Goal: Task Accomplishment & Management: Use online tool/utility

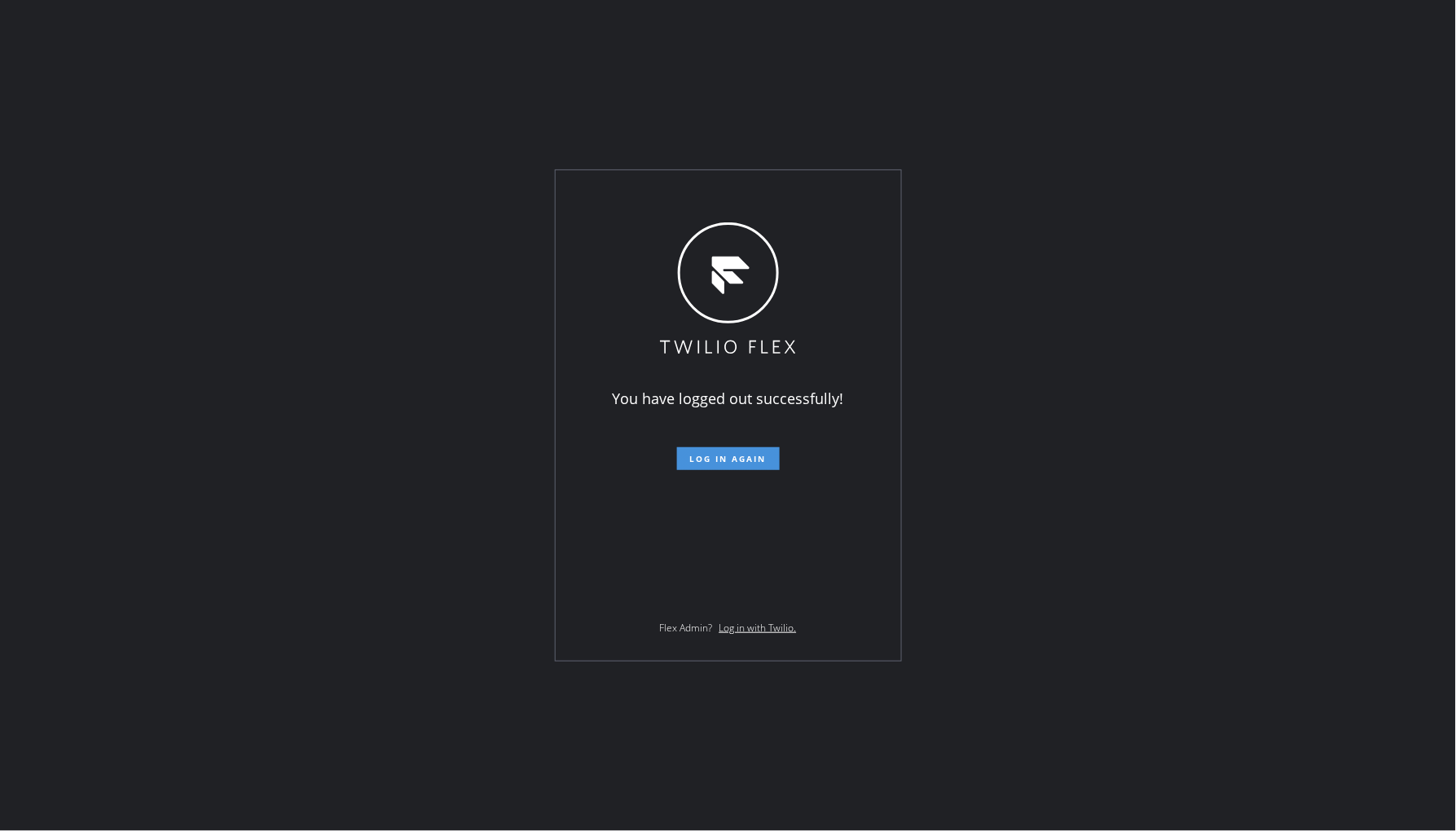
click at [748, 468] on button "Log in again" at bounding box center [728, 459] width 103 height 22
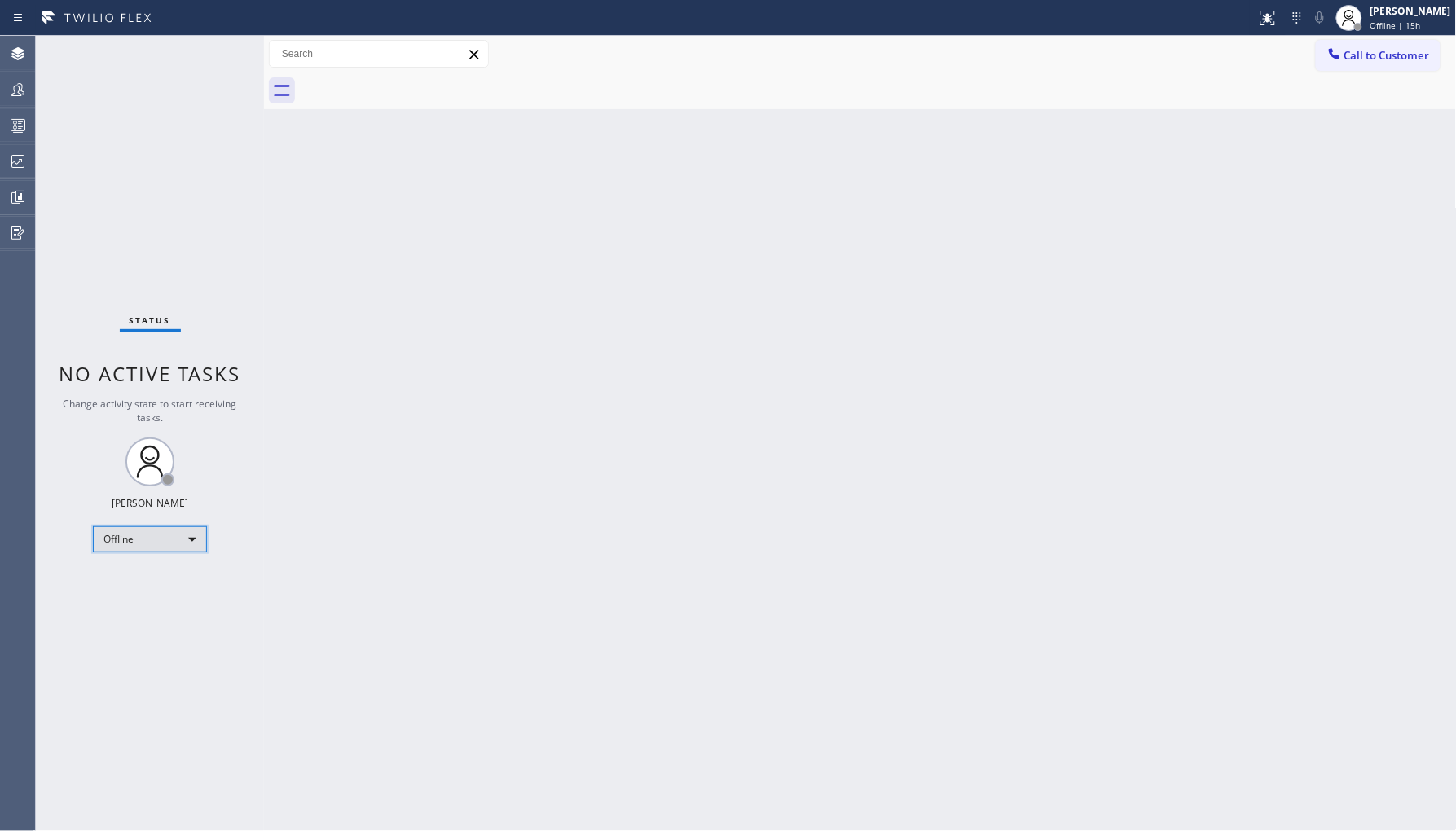
click at [139, 526] on div "Offline" at bounding box center [150, 539] width 114 height 26
click at [172, 606] on li "Unavailable" at bounding box center [149, 602] width 110 height 20
click at [35, 95] on div at bounding box center [18, 89] width 36 height 20
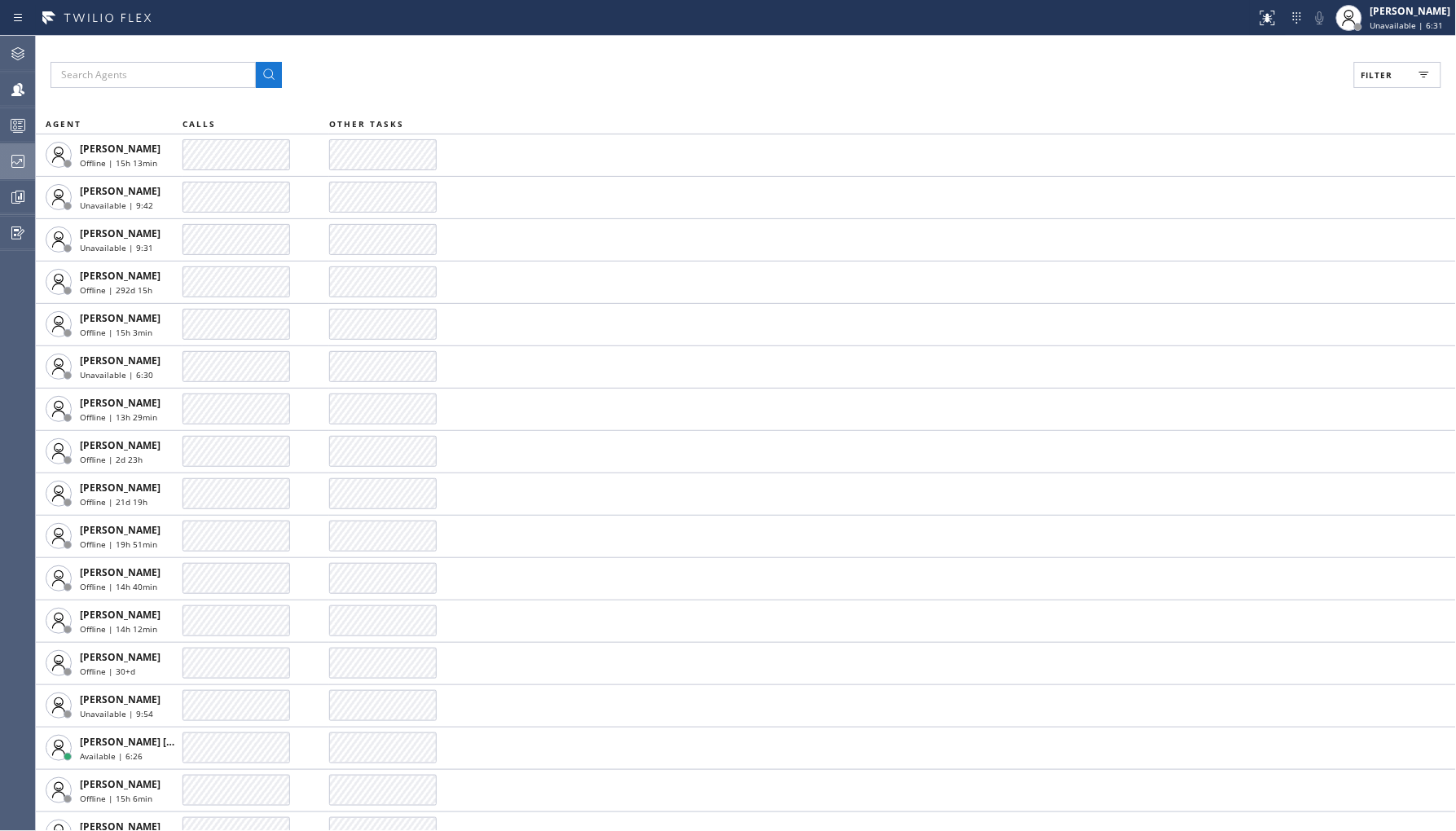
click at [19, 165] on icon at bounding box center [18, 161] width 20 height 20
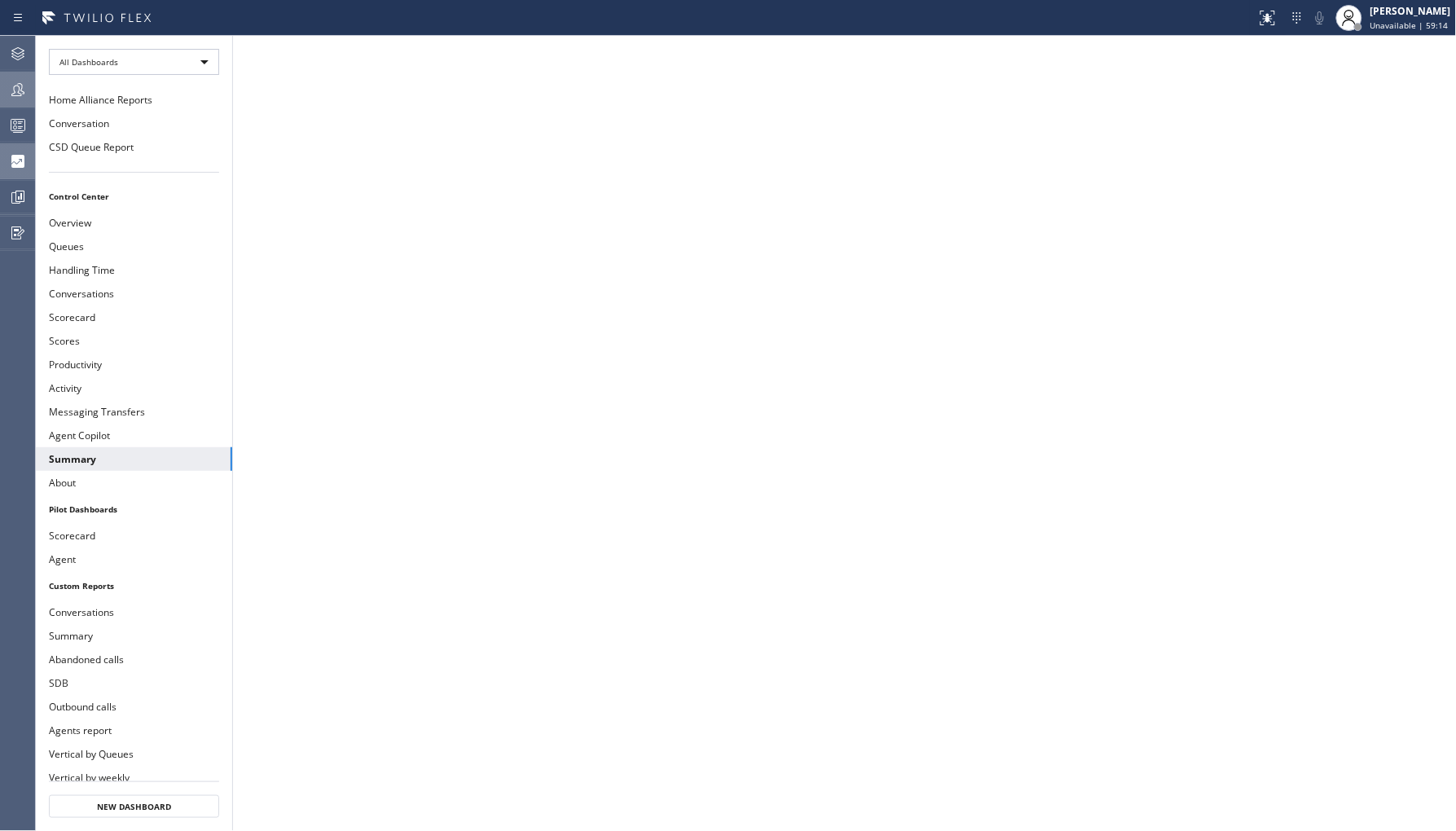
click at [22, 91] on icon at bounding box center [18, 89] width 20 height 20
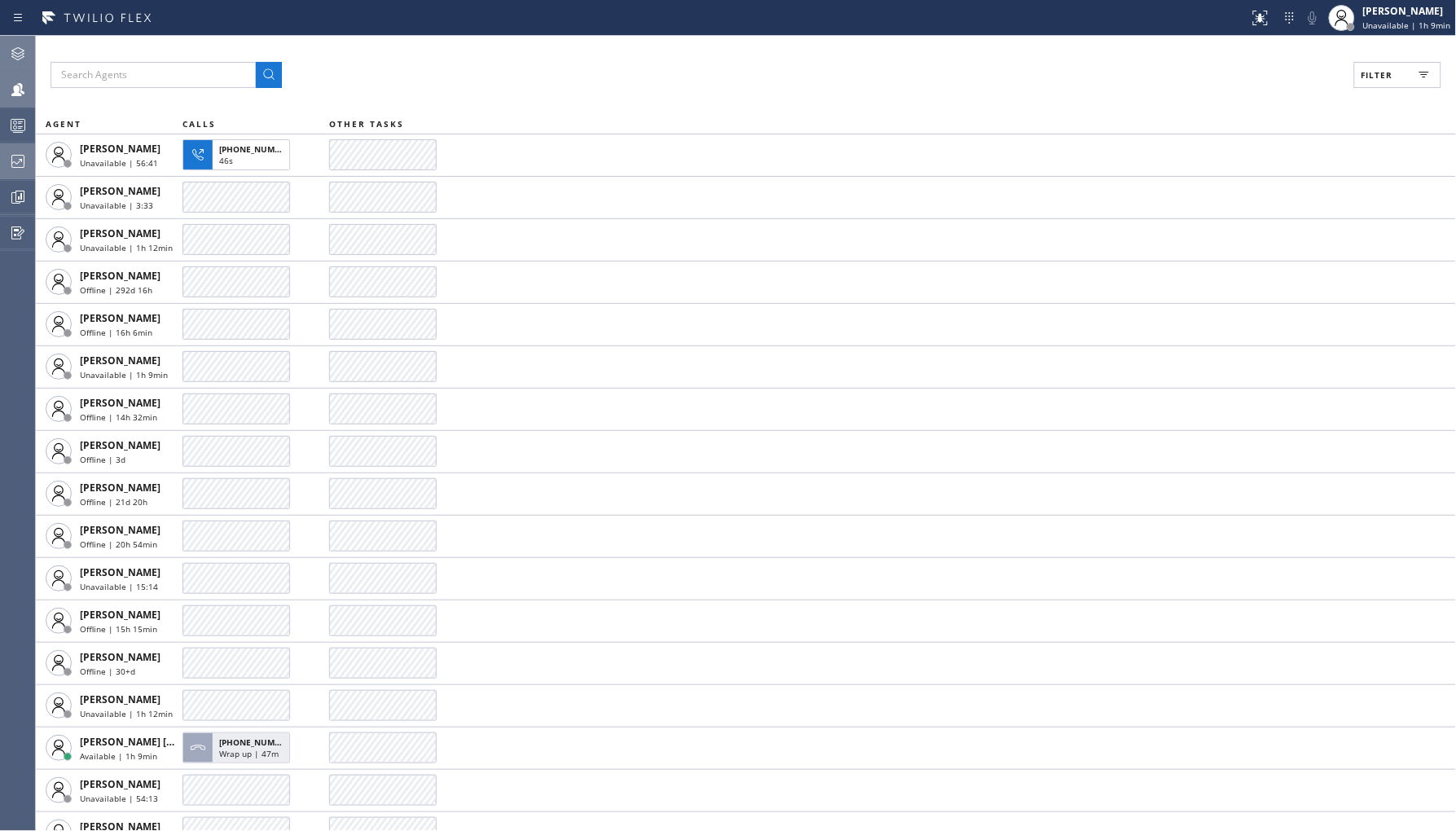
click at [13, 62] on icon at bounding box center [18, 53] width 20 height 20
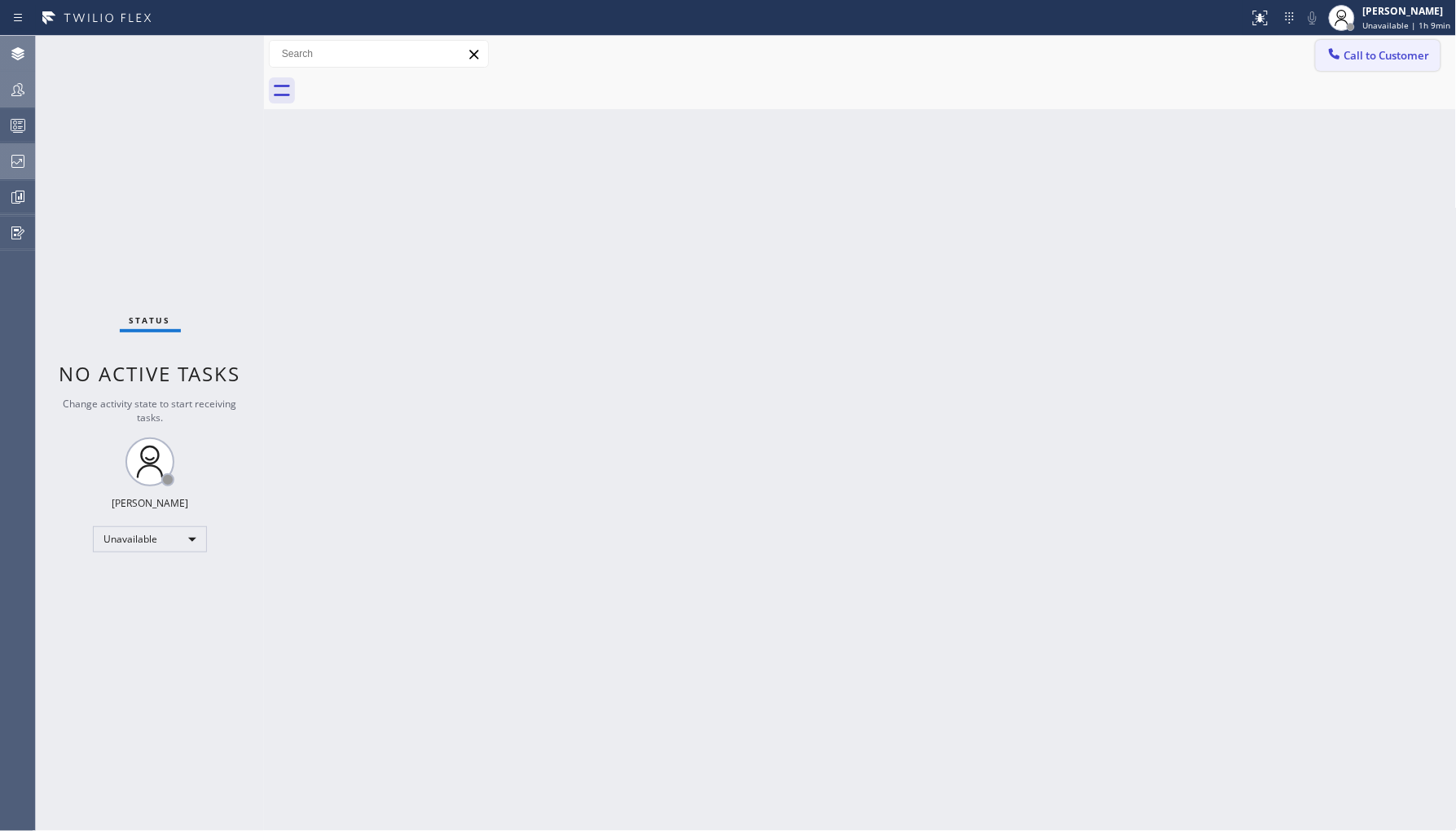
click at [1358, 67] on button "Call to Customer" at bounding box center [1378, 55] width 125 height 31
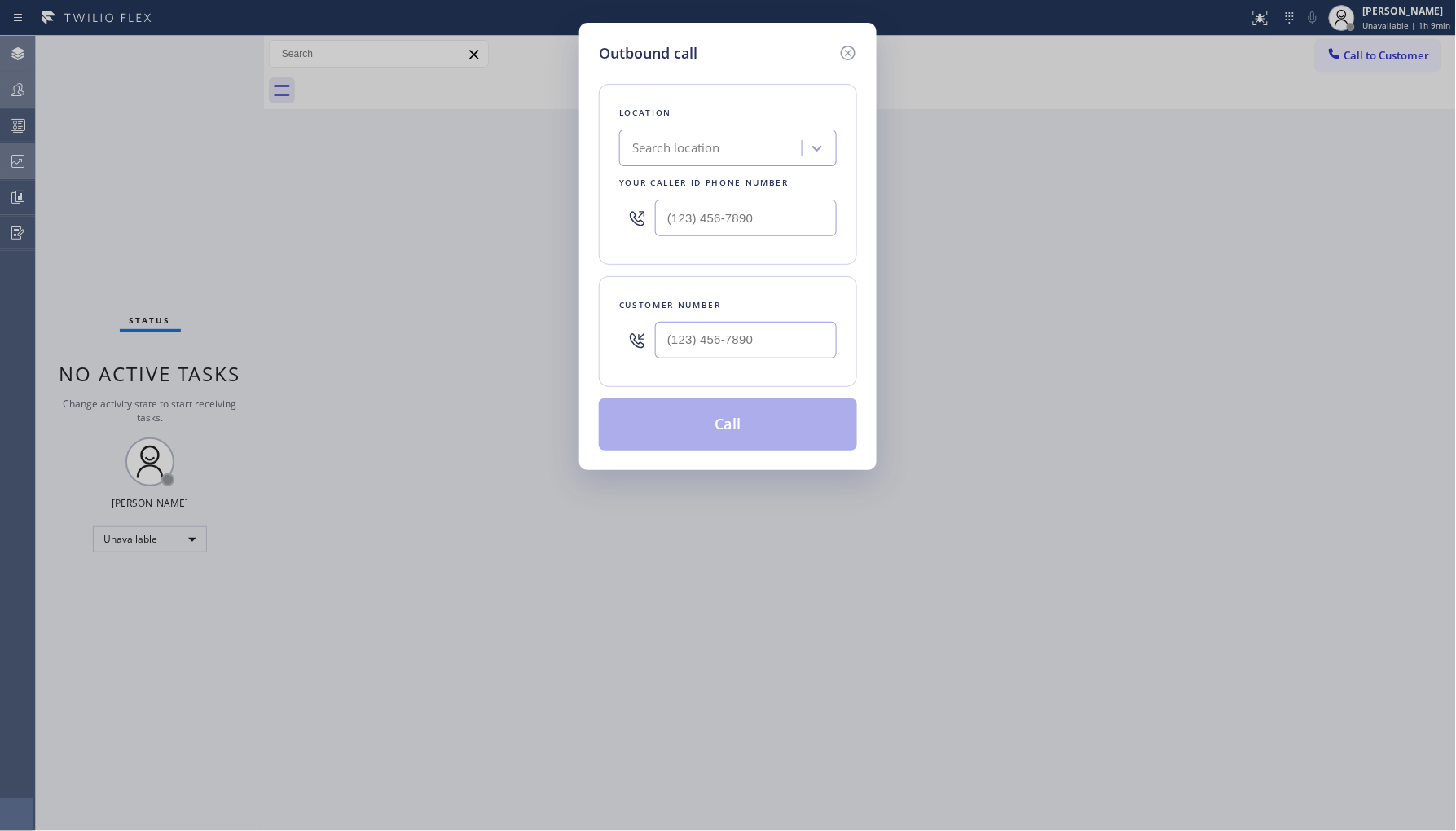
drag, startPoint x: 840, startPoint y: 45, endPoint x: 851, endPoint y: 45, distance: 11.0
click at [843, 45] on icon at bounding box center [848, 52] width 20 height 20
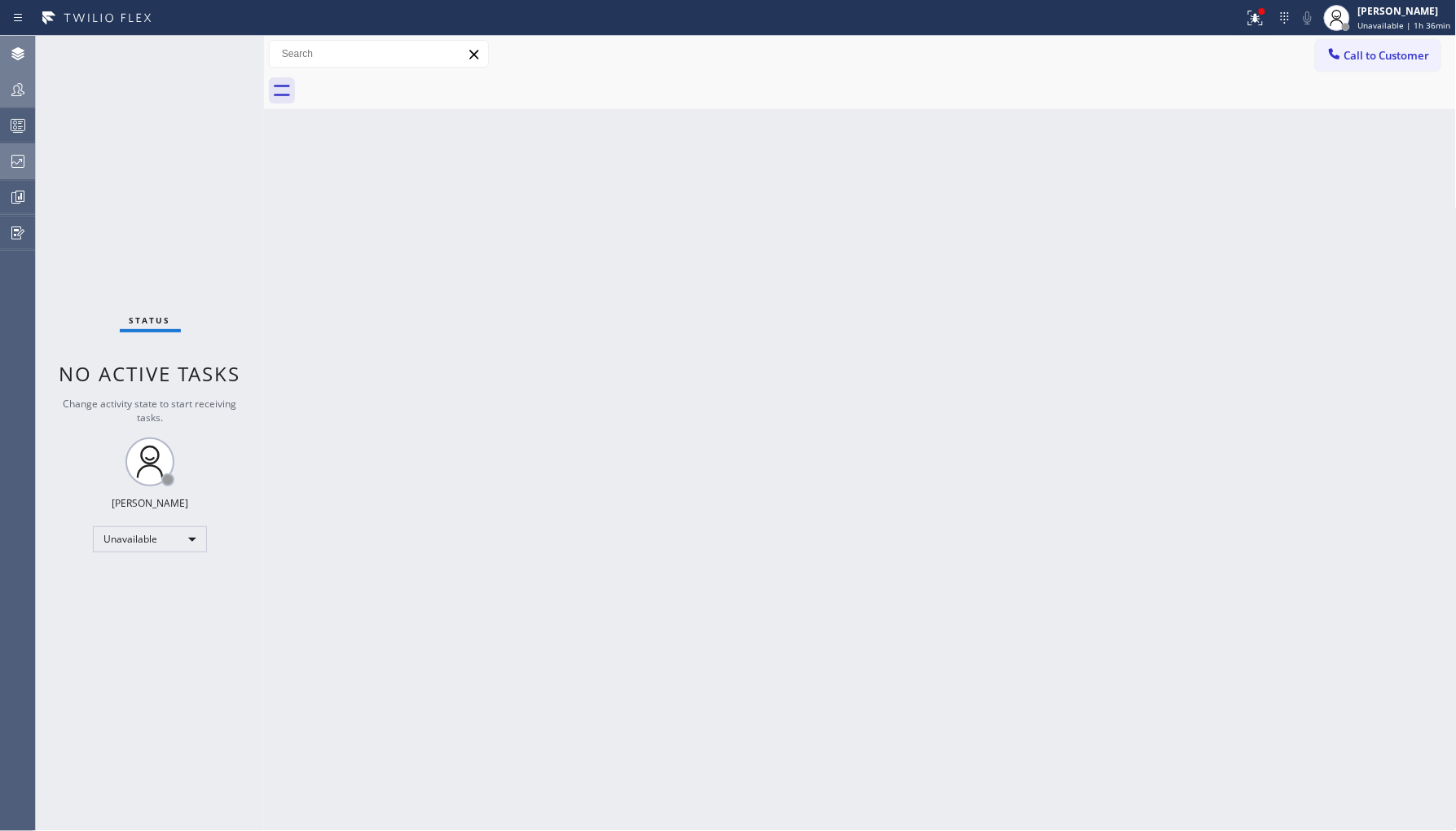
click at [12, 84] on icon at bounding box center [18, 89] width 20 height 20
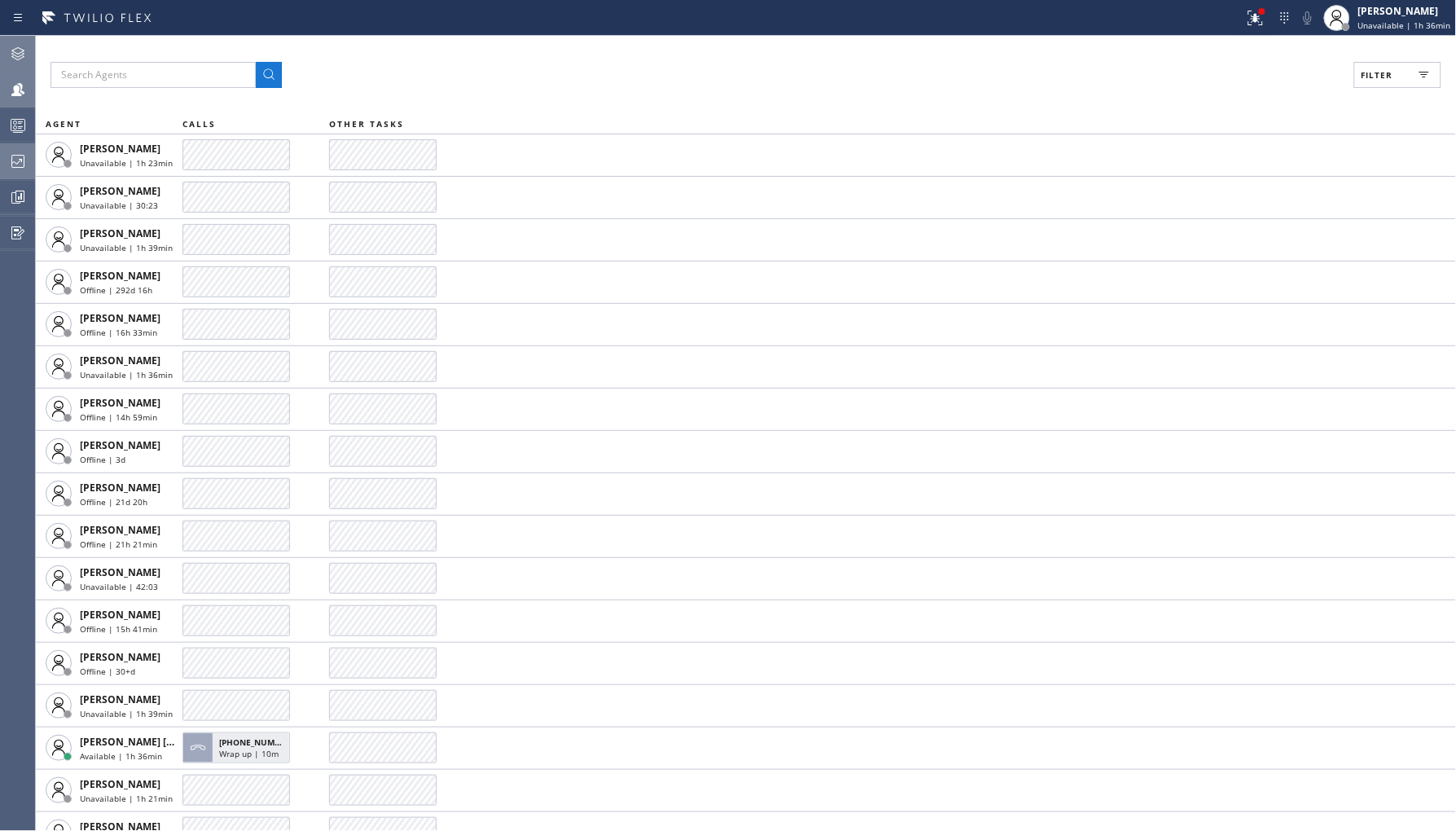
click at [1390, 71] on span "Filter" at bounding box center [1377, 75] width 32 height 11
click at [1248, 223] on label "Unavailable" at bounding box center [1336, 218] width 214 height 14
click at [1229, 223] on input "Unavailable" at bounding box center [1219, 218] width 20 height 20
checkbox input "true"
click at [1330, 110] on div "Viewing 114 agents Apply Reset Activities Unavailable only Offline Available Un…" at bounding box center [1327, 168] width 260 height 193
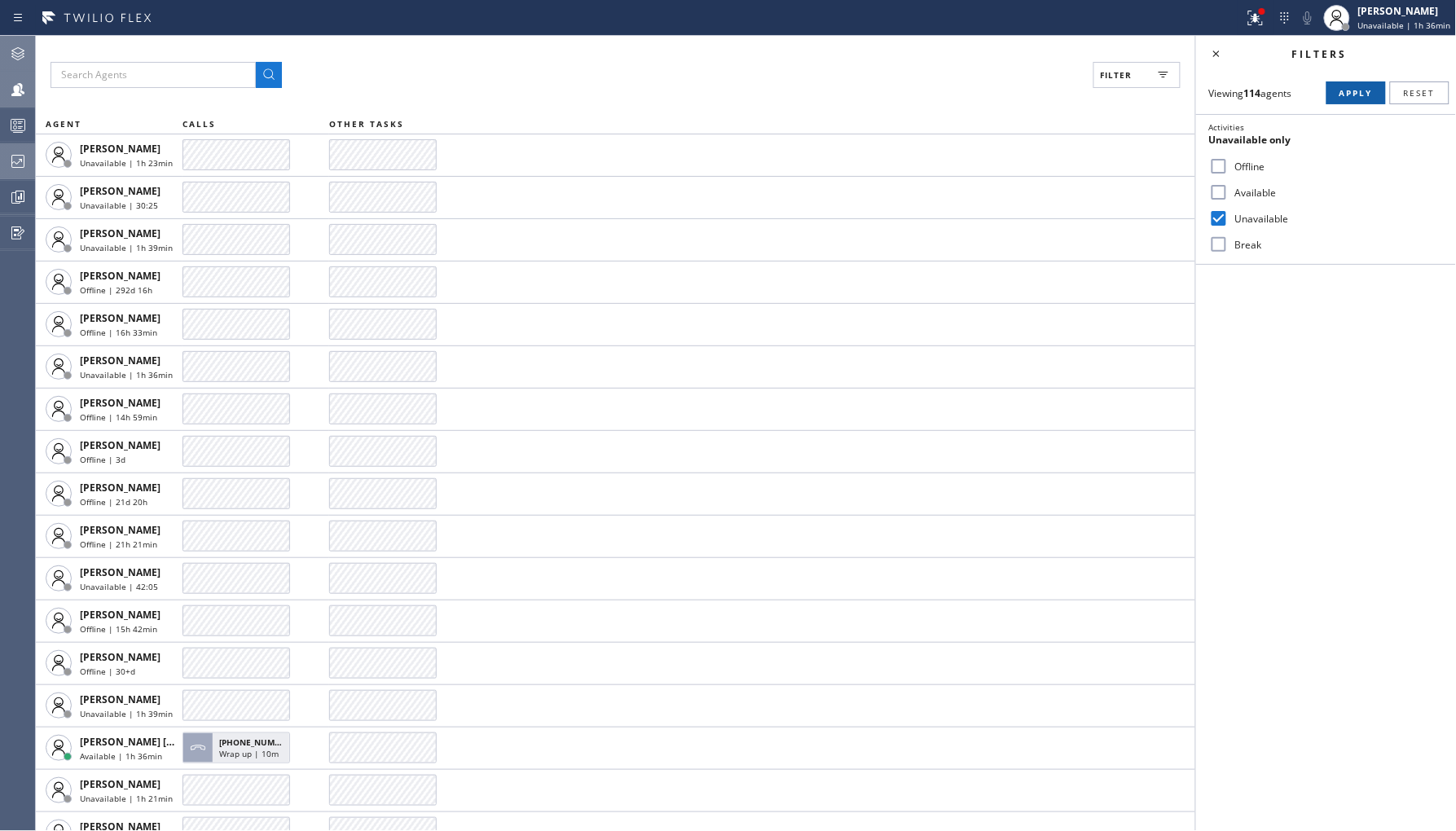
click at [1345, 94] on span "Apply" at bounding box center [1357, 93] width 34 height 11
click at [22, 155] on icon at bounding box center [18, 161] width 20 height 20
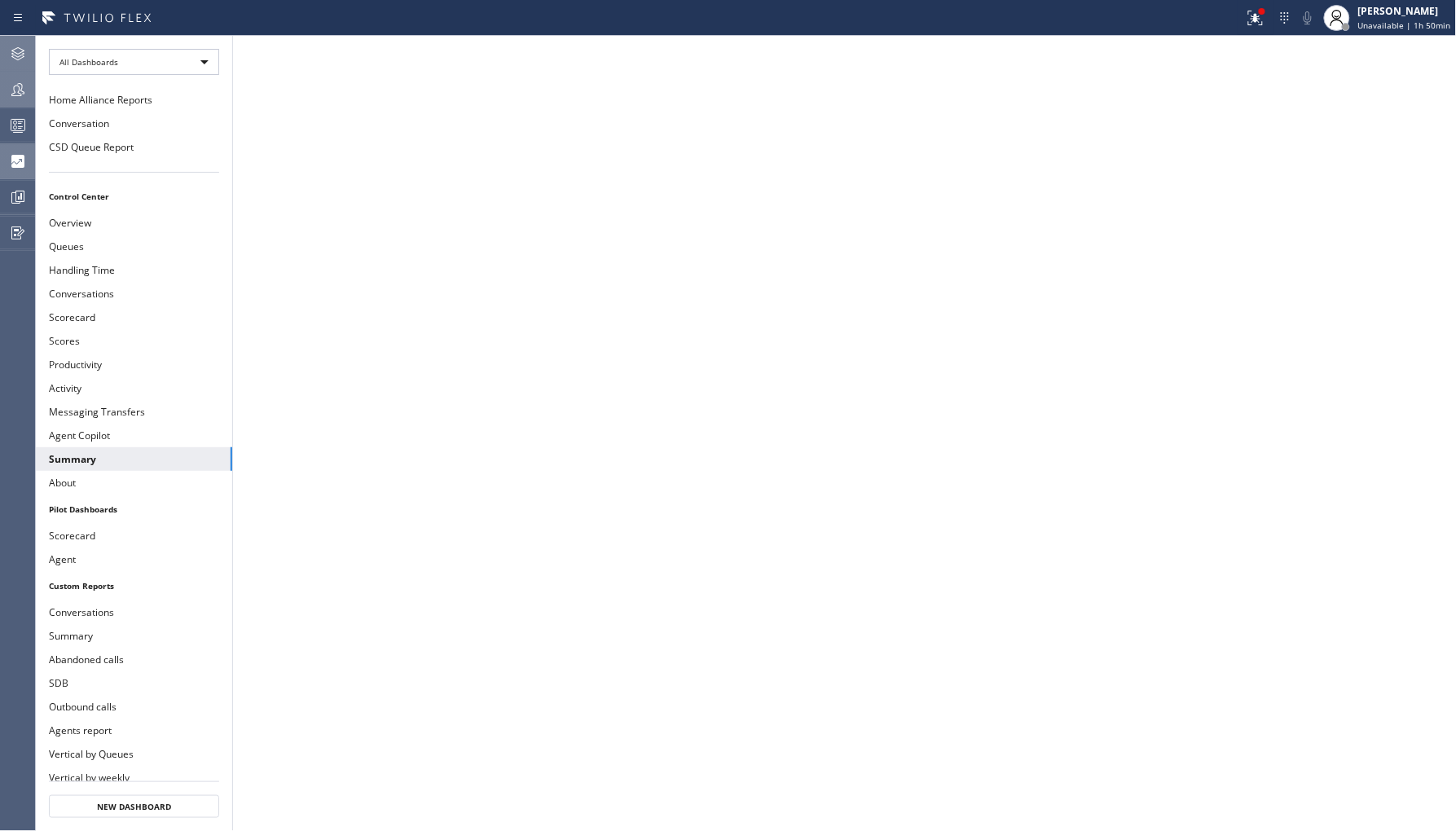
click at [22, 92] on icon at bounding box center [18, 90] width 13 height 13
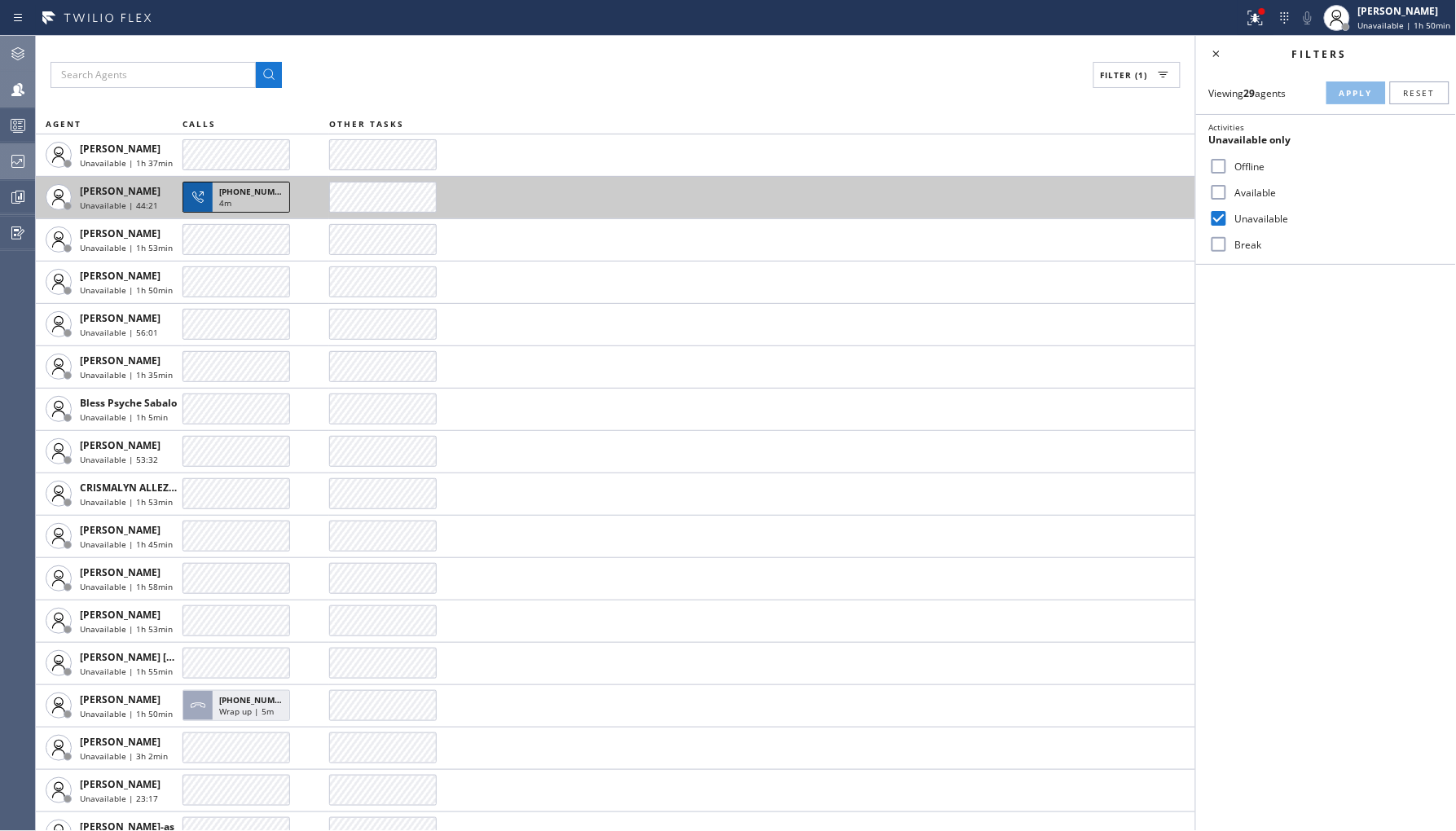
click at [240, 199] on div "4m" at bounding box center [251, 205] width 64 height 15
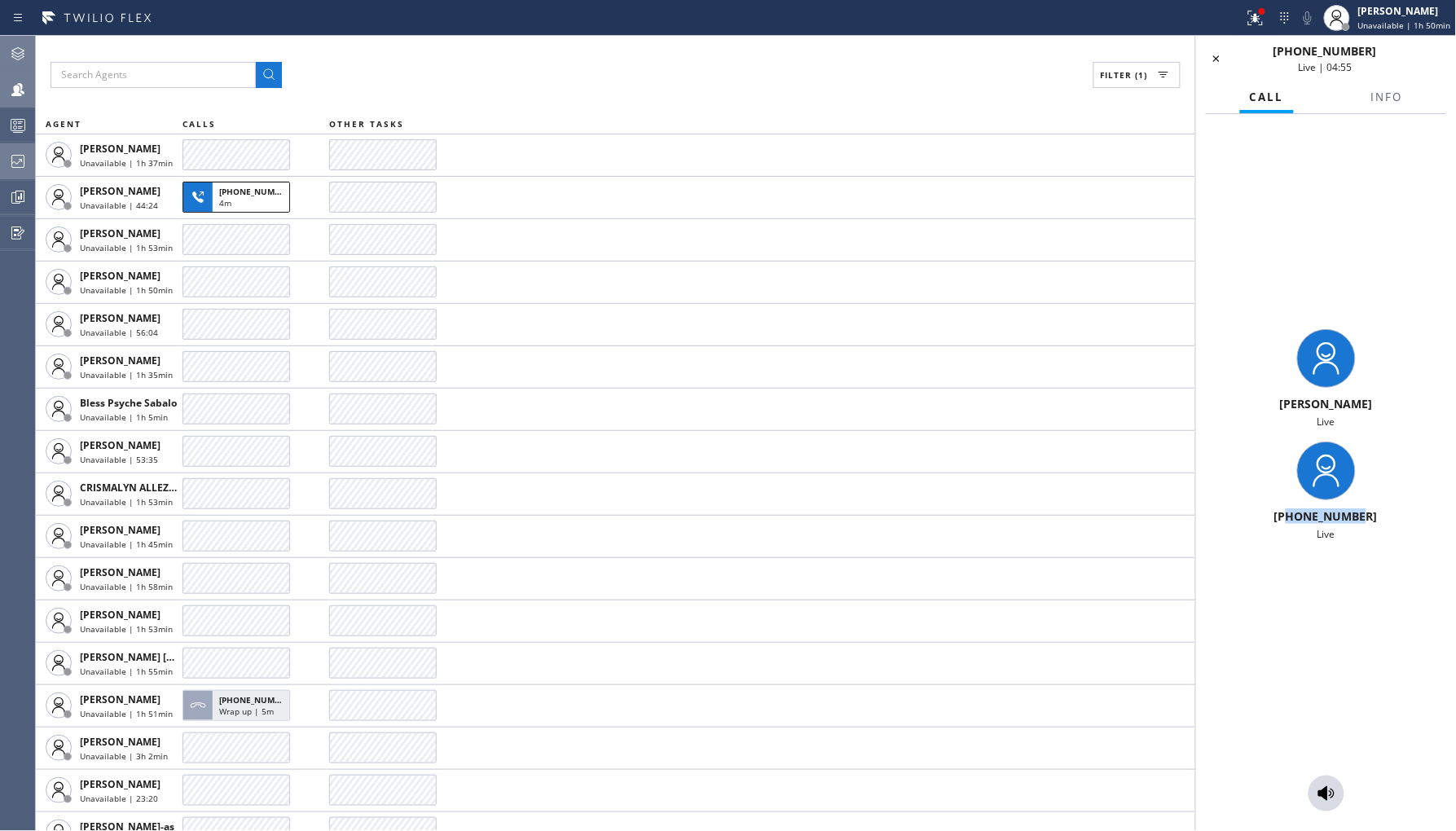
drag, startPoint x: 1292, startPoint y: 513, endPoint x: 1378, endPoint y: 512, distance: 86.0
click at [1378, 512] on div "[PHONE_NUMBER]" at bounding box center [1327, 516] width 247 height 16
copy span "2065227017"
click at [1217, 60] on icon at bounding box center [1216, 58] width 20 height 20
